Goal: Find specific page/section: Find specific page/section

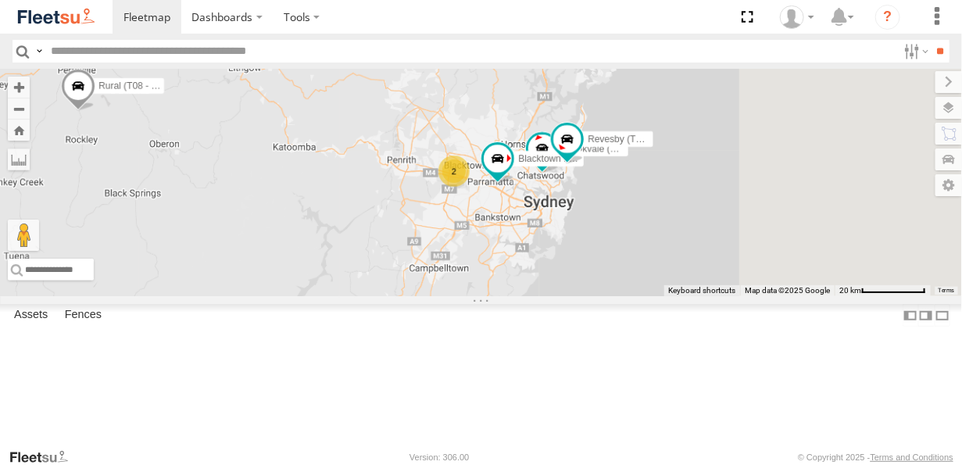
drag, startPoint x: 791, startPoint y: 306, endPoint x: 509, endPoint y: 252, distance: 287.3
click at [509, 252] on div "Brookvale (T10 - [PERSON_NAME]) Rural (T08 - [PERSON_NAME]) Blacktown #1 (T09 -…" at bounding box center [481, 182] width 962 height 227
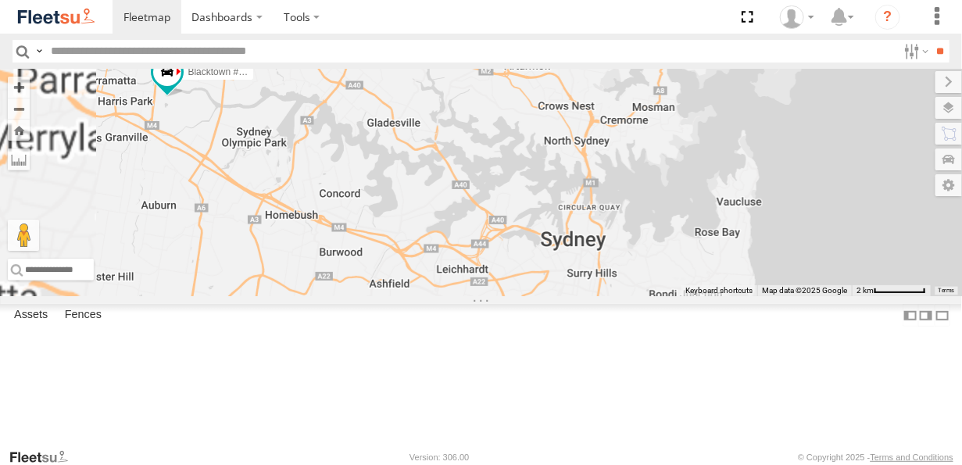
drag, startPoint x: 502, startPoint y: 290, endPoint x: 553, endPoint y: 278, distance: 52.9
click at [553, 278] on div "Brookvale (T10 - [PERSON_NAME]) Rural (T08 - [PERSON_NAME]) Blacktown #1 (T09 -…" at bounding box center [481, 182] width 962 height 227
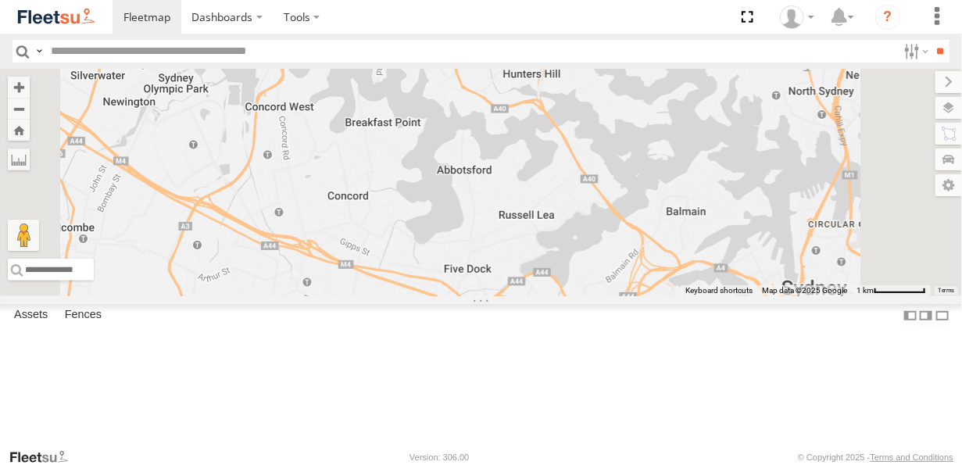
drag, startPoint x: 511, startPoint y: 223, endPoint x: 480, endPoint y: 186, distance: 48.8
click at [480, 186] on div "Brookvale (T10 - [PERSON_NAME]) Rural (T08 - [PERSON_NAME]) Blacktown #1 (T09 -…" at bounding box center [481, 182] width 962 height 227
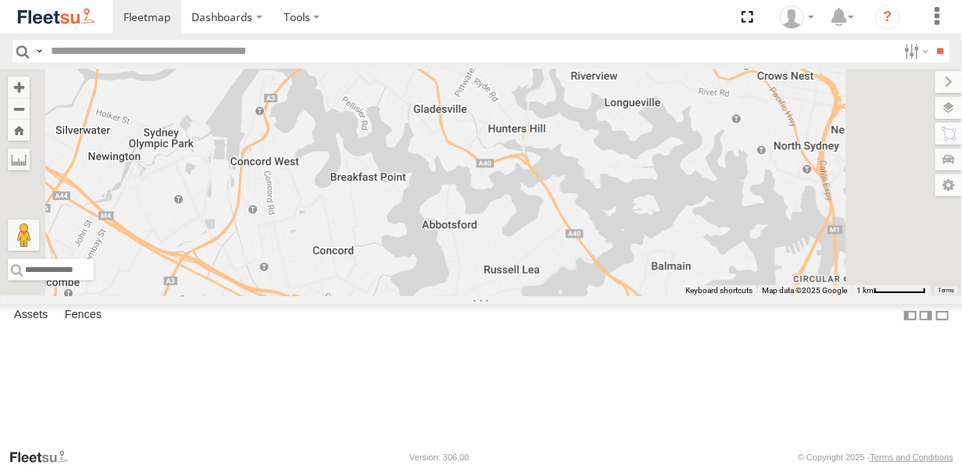
drag, startPoint x: 537, startPoint y: 264, endPoint x: 552, endPoint y: 328, distance: 65.9
click at [553, 296] on div "Brookvale (T10 - [PERSON_NAME]) Rural (T08 - [PERSON_NAME]) Blacktown #1 (T09 -…" at bounding box center [481, 182] width 962 height 227
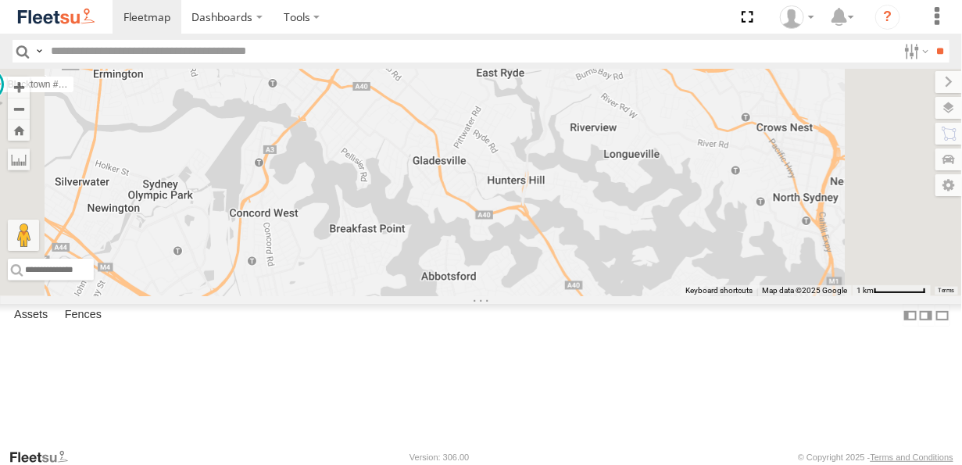
drag, startPoint x: 561, startPoint y: 237, endPoint x: 560, endPoint y: 280, distance: 42.2
click at [560, 280] on div "Brookvale (T10 - [PERSON_NAME]) Rural (T08 - [PERSON_NAME]) Blacktown #1 (T09 -…" at bounding box center [481, 182] width 962 height 227
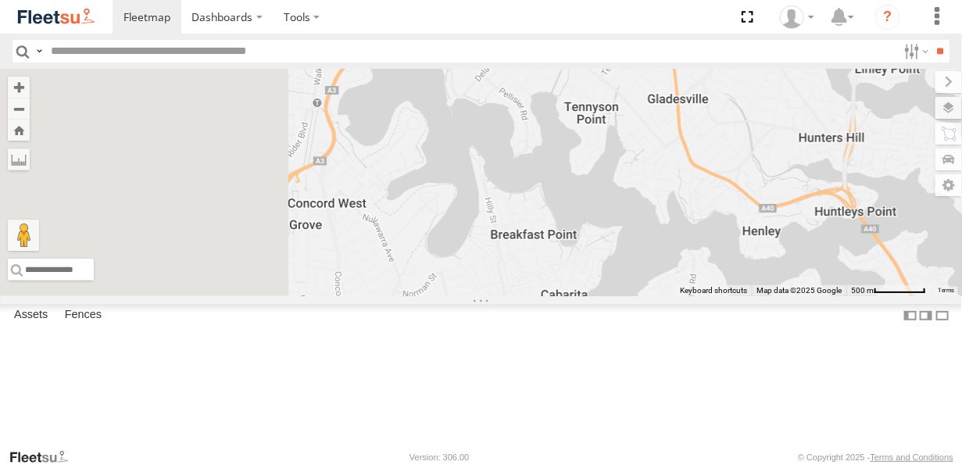
drag, startPoint x: 484, startPoint y: 284, endPoint x: 609, endPoint y: 262, distance: 127.0
click at [609, 262] on div "Brookvale (T10 - [PERSON_NAME]) Rural (T08 - [PERSON_NAME]) Blacktown #1 (T09 -…" at bounding box center [481, 182] width 962 height 227
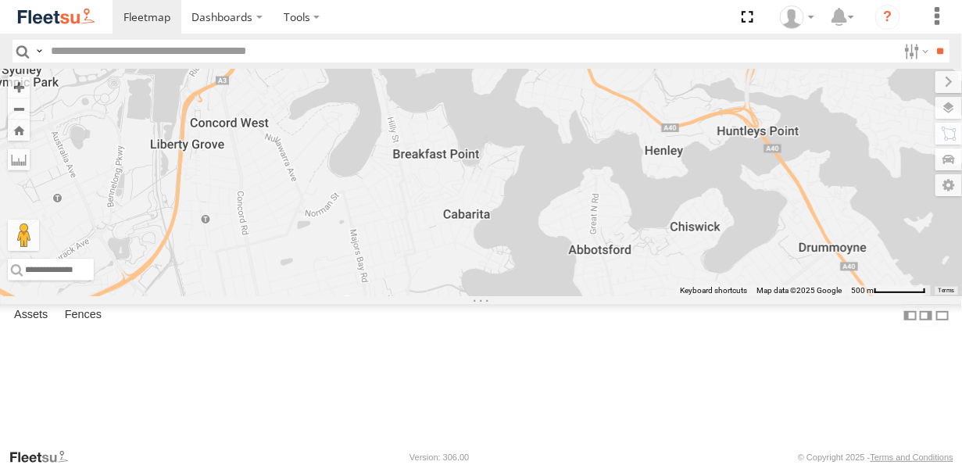
drag, startPoint x: 596, startPoint y: 255, endPoint x: 495, endPoint y: 165, distance: 135.5
click at [495, 165] on div "Brookvale (T10 - [PERSON_NAME]) Rural (T08 - [PERSON_NAME]) Blacktown #1 (T09 -…" at bounding box center [481, 182] width 962 height 227
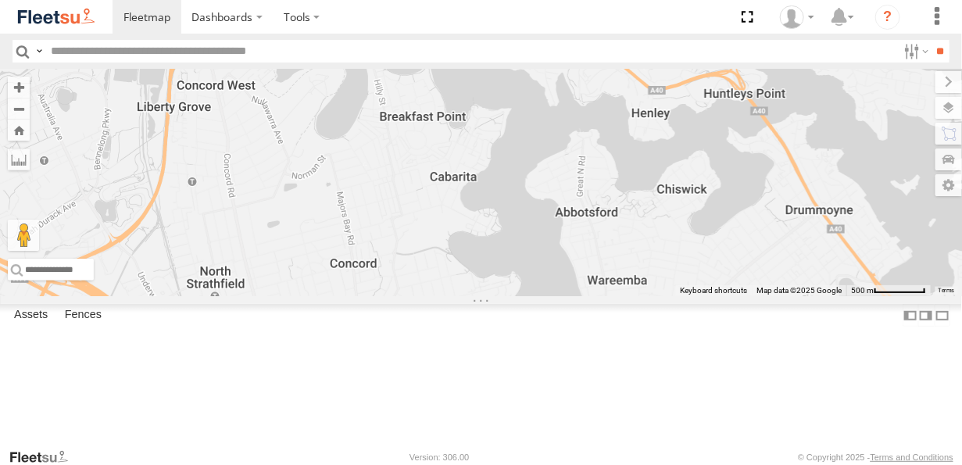
drag, startPoint x: 543, startPoint y: 213, endPoint x: 477, endPoint y: 147, distance: 93.9
click at [477, 143] on div "Brookvale (T10 - [PERSON_NAME]) Rural (T08 - [PERSON_NAME]) Blacktown #1 (T09 -…" at bounding box center [481, 182] width 962 height 227
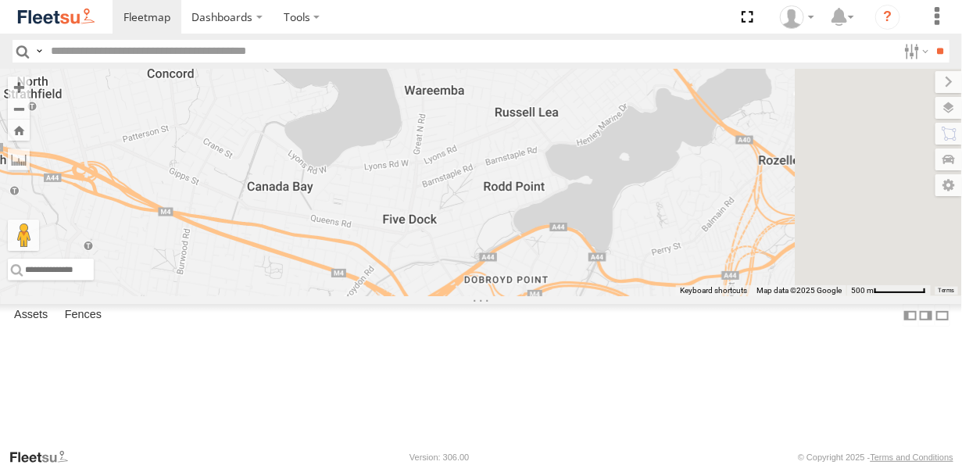
drag, startPoint x: 557, startPoint y: 188, endPoint x: 539, endPoint y: 185, distance: 18.2
click at [539, 185] on div "Brookvale (T10 - [PERSON_NAME]) Rural (T08 - [PERSON_NAME]) Blacktown #1 (T09 -…" at bounding box center [481, 182] width 962 height 227
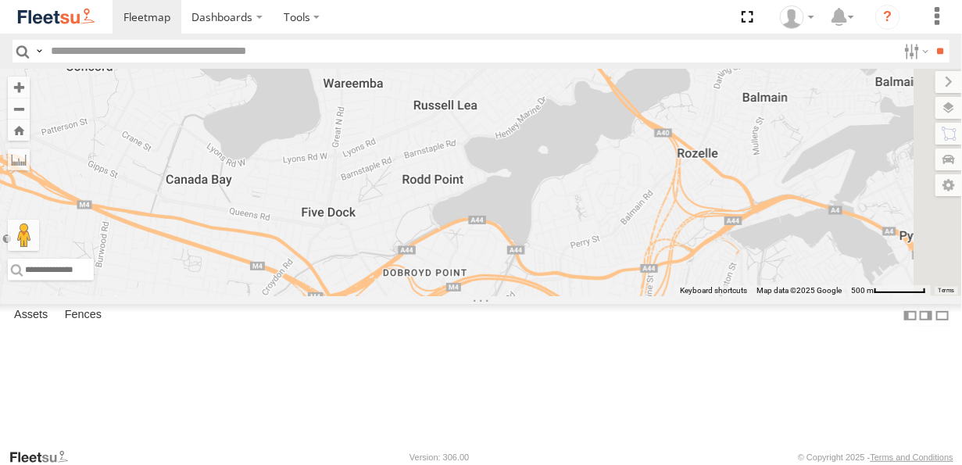
drag, startPoint x: 642, startPoint y: 227, endPoint x: 560, endPoint y: 220, distance: 82.3
click at [560, 220] on div "Brookvale (T10 - [PERSON_NAME]) Rural (T08 - [PERSON_NAME]) Blacktown #1 (T09 -…" at bounding box center [481, 182] width 962 height 227
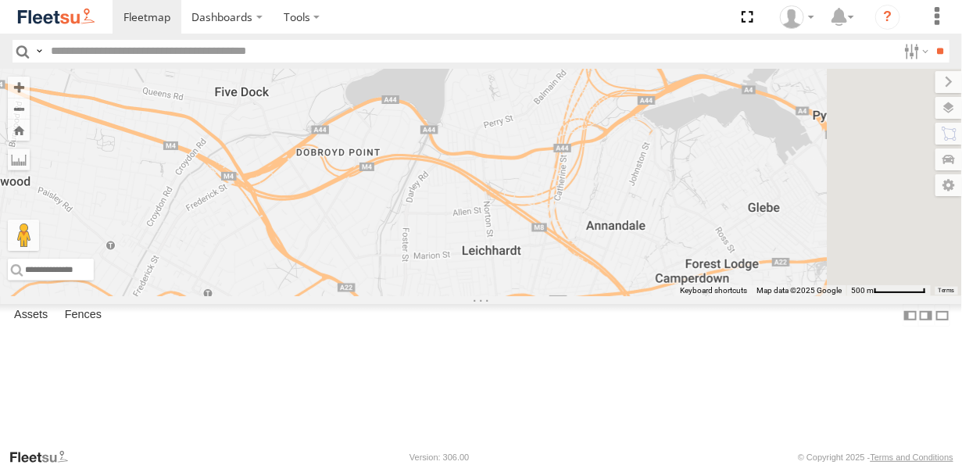
drag, startPoint x: 645, startPoint y: 177, endPoint x: 605, endPoint y: 116, distance: 72.8
click at [609, 121] on div "Brookvale (T10 - [PERSON_NAME]) Rural (T08 - [PERSON_NAME]) Blacktown #1 (T09 -…" at bounding box center [481, 182] width 962 height 227
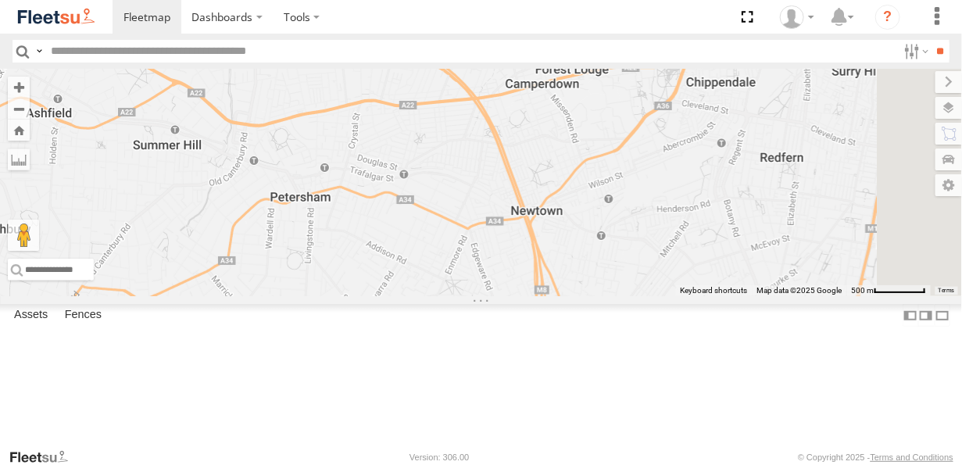
drag, startPoint x: 640, startPoint y: 227, endPoint x: 561, endPoint y: 145, distance: 113.8
click at [545, 134] on div "Brookvale (T10 - [PERSON_NAME]) Rural (T08 - [PERSON_NAME]) Blacktown #1 (T09 -…" at bounding box center [481, 182] width 962 height 227
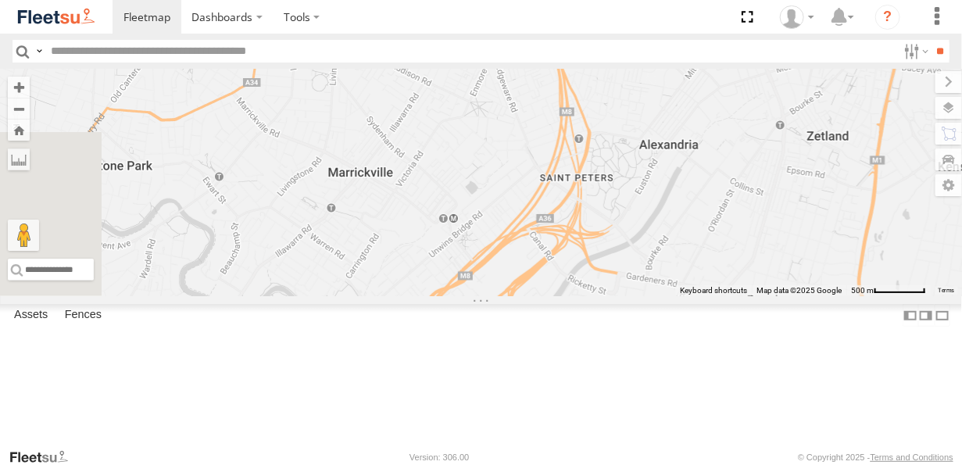
drag, startPoint x: 621, startPoint y: 209, endPoint x: 670, endPoint y: 34, distance: 182.3
click at [670, 34] on body "Dashboards ?" at bounding box center [481, 232] width 962 height 465
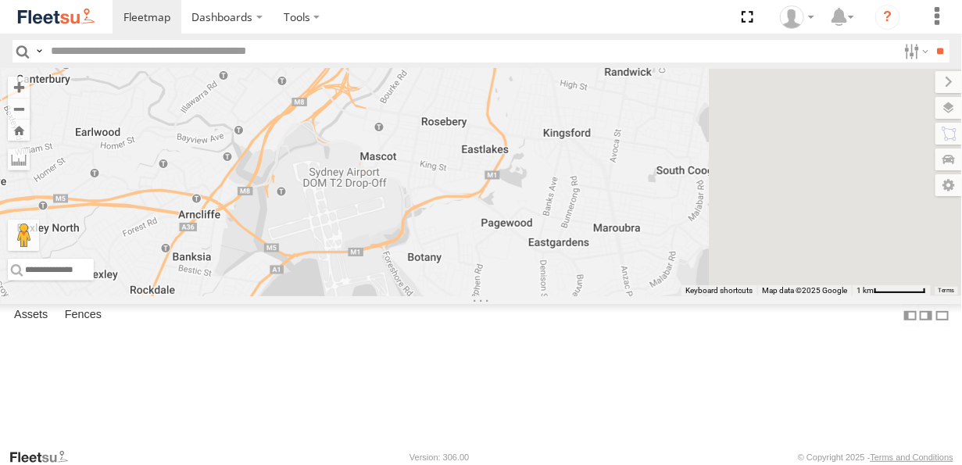
drag, startPoint x: 648, startPoint y: 185, endPoint x: 496, endPoint y: 116, distance: 166.8
click at [496, 116] on div "Brookvale (T10 - [PERSON_NAME]) Rural (T08 - [PERSON_NAME]) Blacktown #1 (T09 -…" at bounding box center [481, 182] width 962 height 227
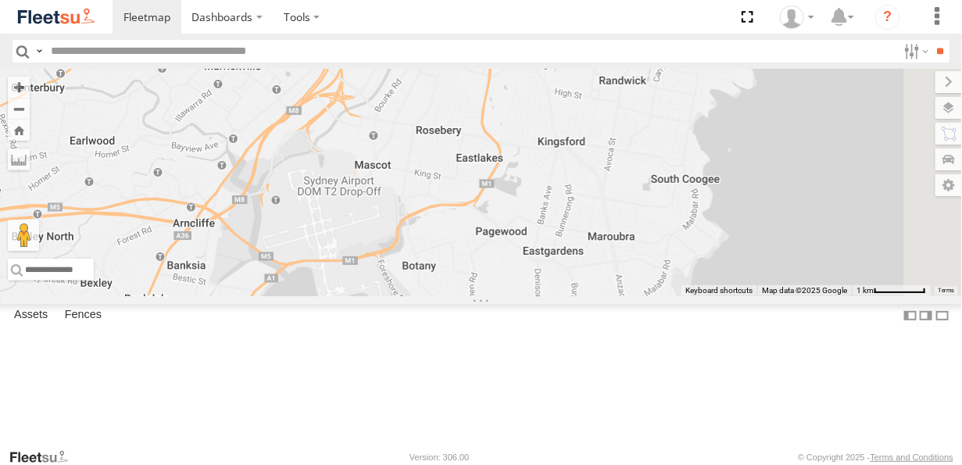
drag, startPoint x: 740, startPoint y: 378, endPoint x: 734, endPoint y: 391, distance: 13.6
click at [734, 296] on div "Brookvale (T10 - [PERSON_NAME]) Rural (T08 - [PERSON_NAME]) Blacktown #1 (T09 -…" at bounding box center [481, 182] width 962 height 227
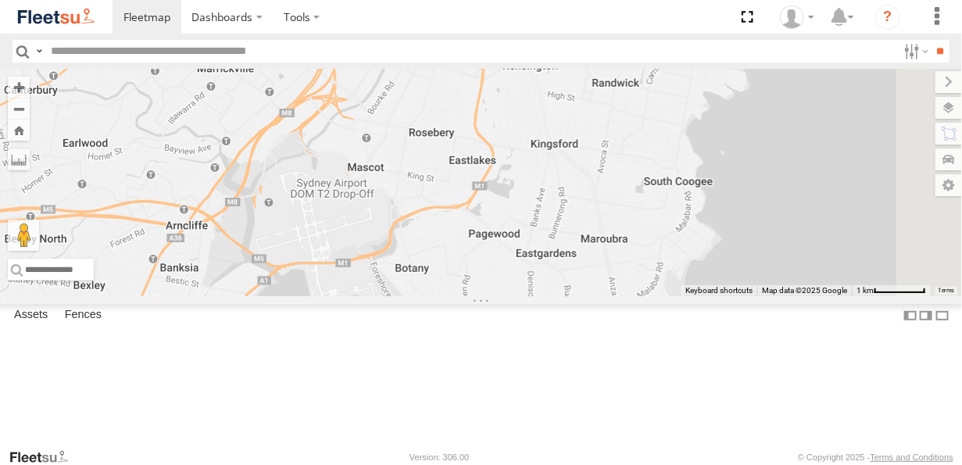
drag, startPoint x: 702, startPoint y: 246, endPoint x: 694, endPoint y: 248, distance: 8.9
click at [694, 248] on div "Brookvale (T10 - [PERSON_NAME]) Rural (T08 - [PERSON_NAME]) Blacktown #1 (T09 -…" at bounding box center [481, 182] width 962 height 227
